Goal: Information Seeking & Learning: Learn about a topic

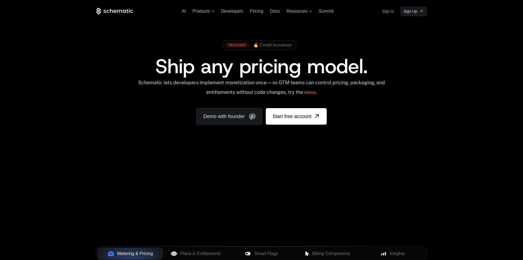
drag, startPoint x: 336, startPoint y: 168, endPoint x: 351, endPoint y: 188, distance: 24.7
click at [350, 188] on div "Your browser does not support the video tag." at bounding box center [261, 161] width 357 height 231
drag, startPoint x: 335, startPoint y: 159, endPoint x: 387, endPoint y: 215, distance: 76.0
click at [387, 215] on div "AI Products Developers Pricing Docs Resources Summit Sign in Sign Up RELEASED 🔥…" at bounding box center [261, 196] width 523 height 393
click at [413, 60] on div "RELEASED 🔥 Credit burndown Ship any pricing model. Schematic lets developers im…" at bounding box center [261, 81] width 331 height 87
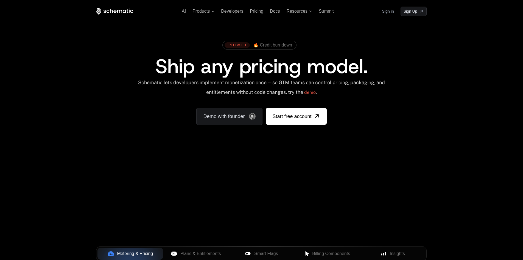
click at [490, 138] on div "AI Products Developers Pricing Docs Resources Summit Sign in Sign Up RELEASED 🔥…" at bounding box center [261, 82] width 523 height 164
drag, startPoint x: 335, startPoint y: 155, endPoint x: 423, endPoint y: 161, distance: 87.3
click at [423, 161] on div "AI Products Developers Pricing Docs Resources Summit Sign in Sign Up RELEASED 🔥…" at bounding box center [261, 82] width 523 height 164
click at [417, 154] on div "AI Products Developers Pricing Docs Resources Summit Sign in Sign Up RELEASED 🔥…" at bounding box center [261, 82] width 523 height 164
click at [314, 93] on link "demo" at bounding box center [310, 92] width 12 height 13
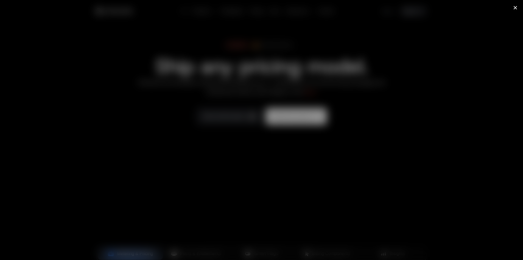
click at [517, 10] on icon at bounding box center [515, 7] width 7 height 7
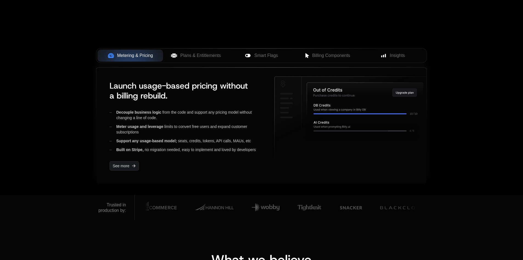
scroll to position [165, 0]
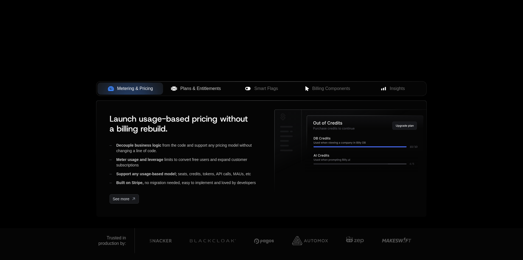
click at [208, 85] on span "Plans & Entitlements" at bounding box center [201, 88] width 41 height 7
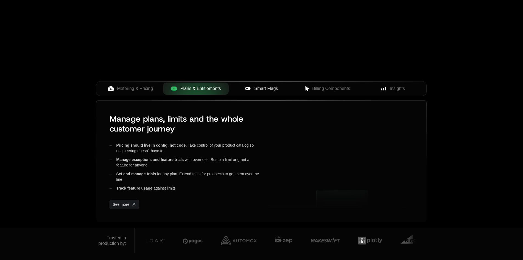
click at [258, 90] on span "Smart Flags" at bounding box center [266, 88] width 24 height 7
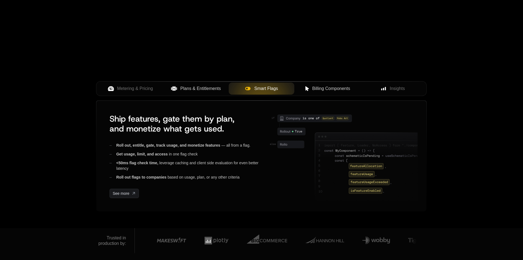
click at [334, 84] on button "Billing Components" at bounding box center [328, 88] width 66 height 12
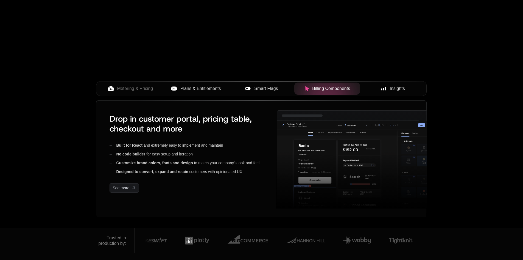
click at [393, 90] on span "Insights" at bounding box center [397, 88] width 15 height 7
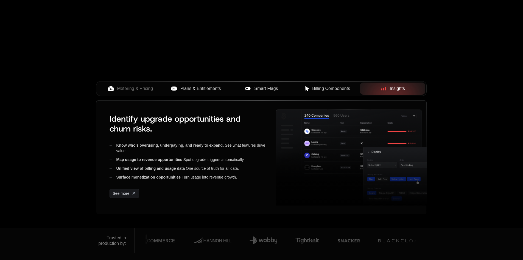
click at [311, 85] on button "Billing Components" at bounding box center [328, 88] width 66 height 12
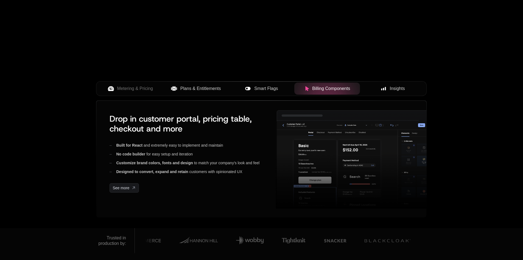
click at [279, 89] on div "Smart Flags" at bounding box center [261, 88] width 57 height 7
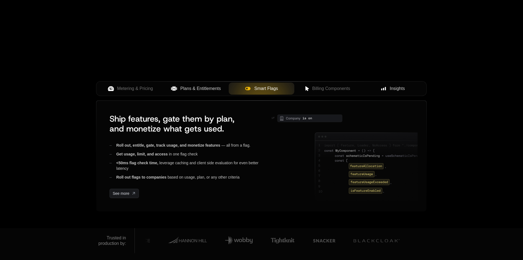
click at [208, 88] on span "Plans & Entitlements" at bounding box center [201, 88] width 41 height 7
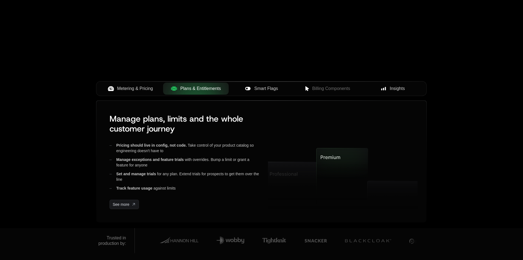
click at [149, 90] on span "Metering & Pricing" at bounding box center [135, 88] width 36 height 7
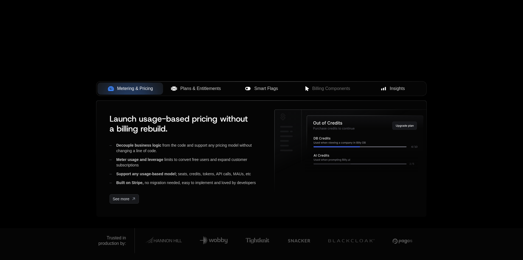
click at [382, 91] on div "Insights" at bounding box center [393, 88] width 57 height 7
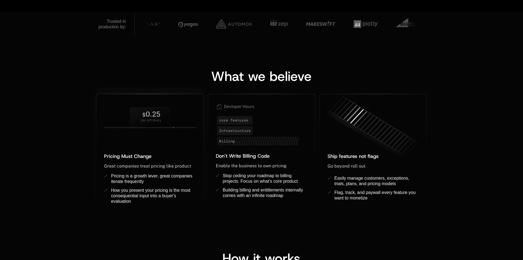
scroll to position [385, 0]
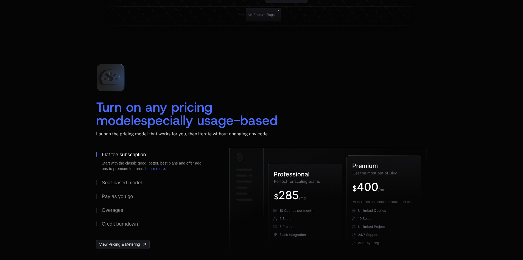
scroll to position [769, 0]
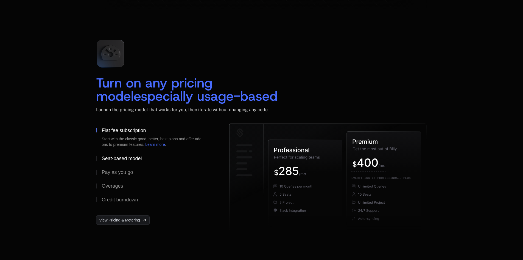
click at [132, 159] on div "Seat-based model" at bounding box center [122, 158] width 40 height 5
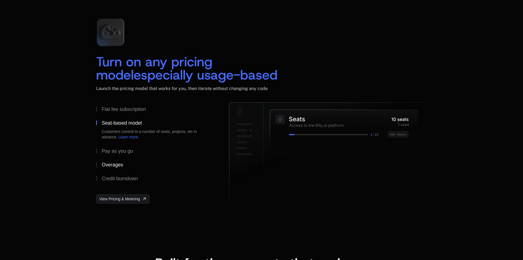
scroll to position [797, 0]
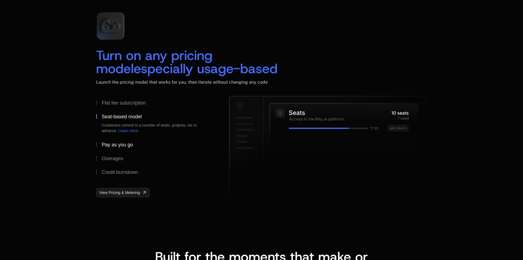
click at [122, 143] on div "Pay as you go" at bounding box center [117, 144] width 31 height 5
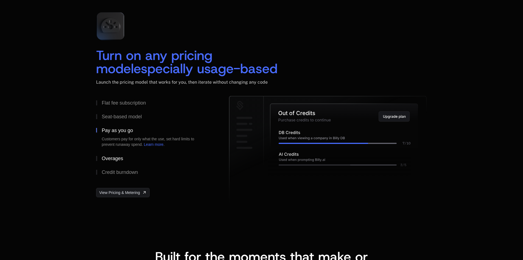
click at [114, 157] on div "Overages" at bounding box center [112, 158] width 21 height 5
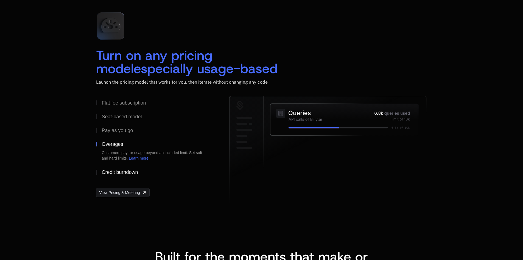
click at [117, 172] on div "Credit burndown" at bounding box center [120, 172] width 36 height 5
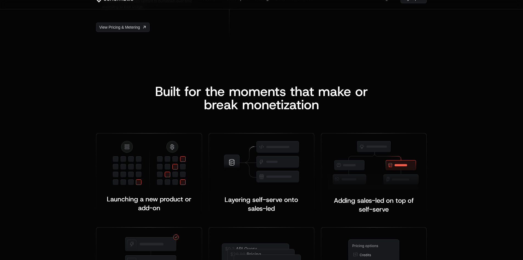
scroll to position [962, 0]
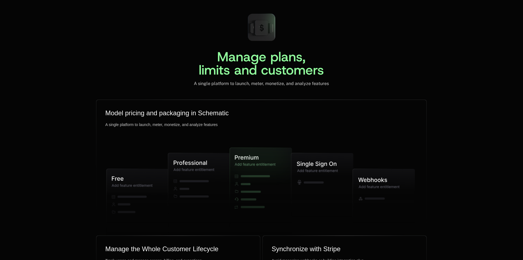
scroll to position [1484, 0]
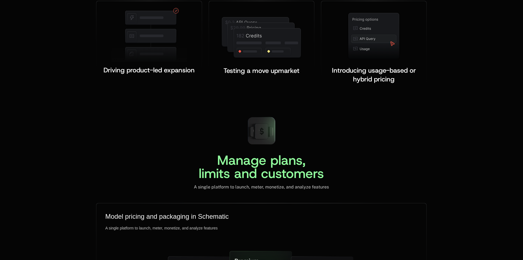
drag, startPoint x: 394, startPoint y: 162, endPoint x: 396, endPoint y: 57, distance: 104.7
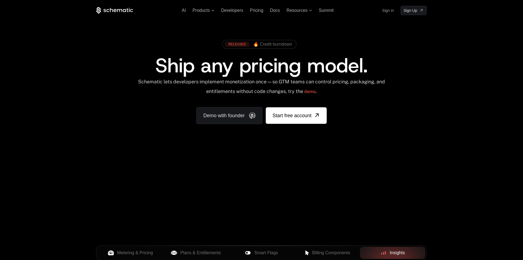
scroll to position [0, 0]
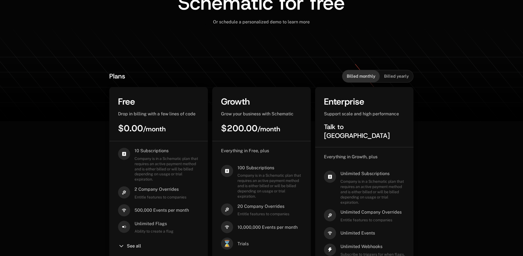
scroll to position [82, 0]
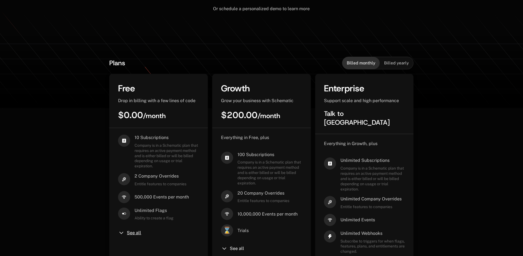
click at [137, 232] on span "See all" at bounding box center [134, 232] width 14 height 4
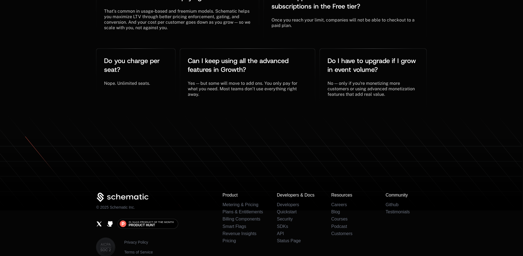
scroll to position [1404, 0]
